Goal: Task Accomplishment & Management: Complete application form

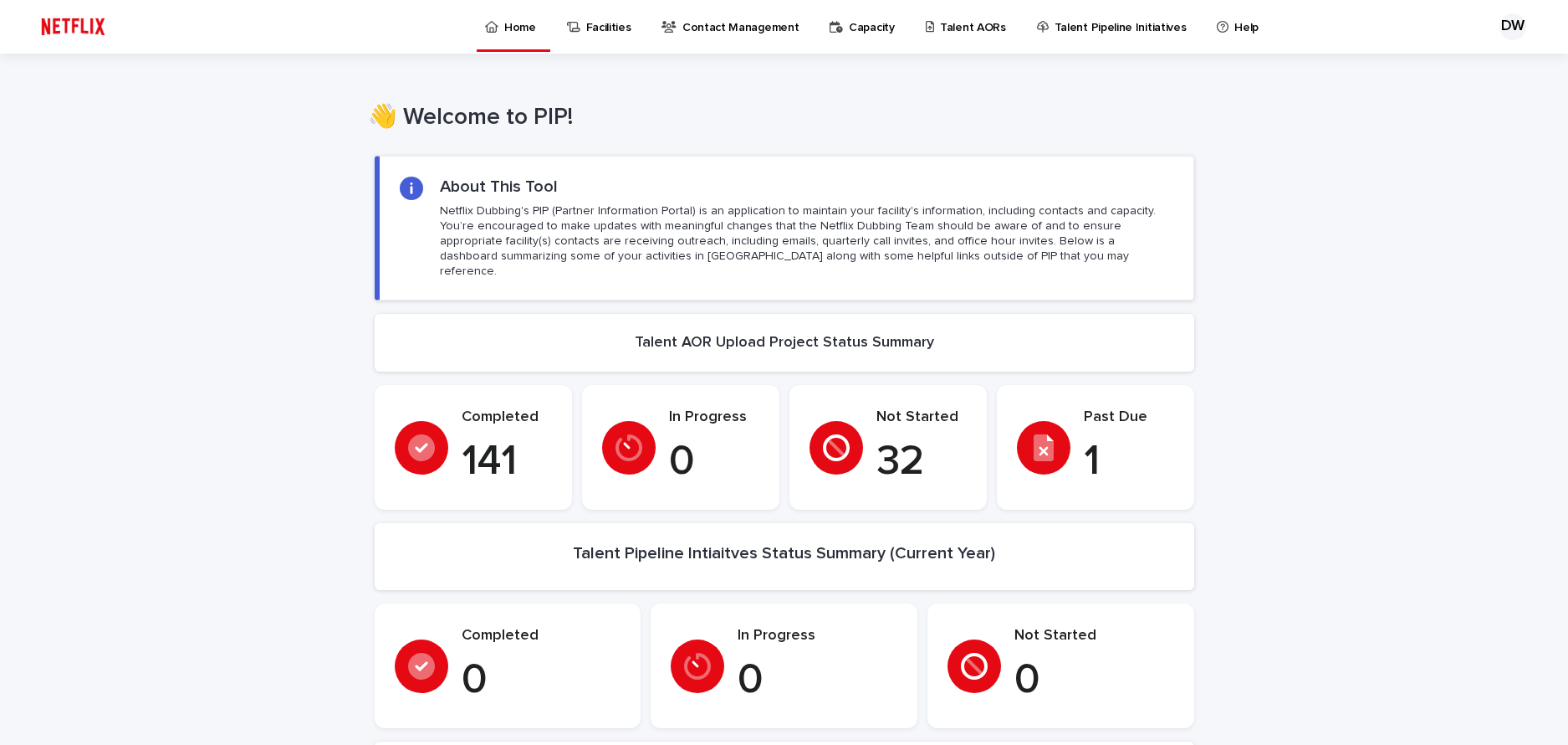
click at [876, 32] on p "Capacity" at bounding box center [872, 17] width 46 height 35
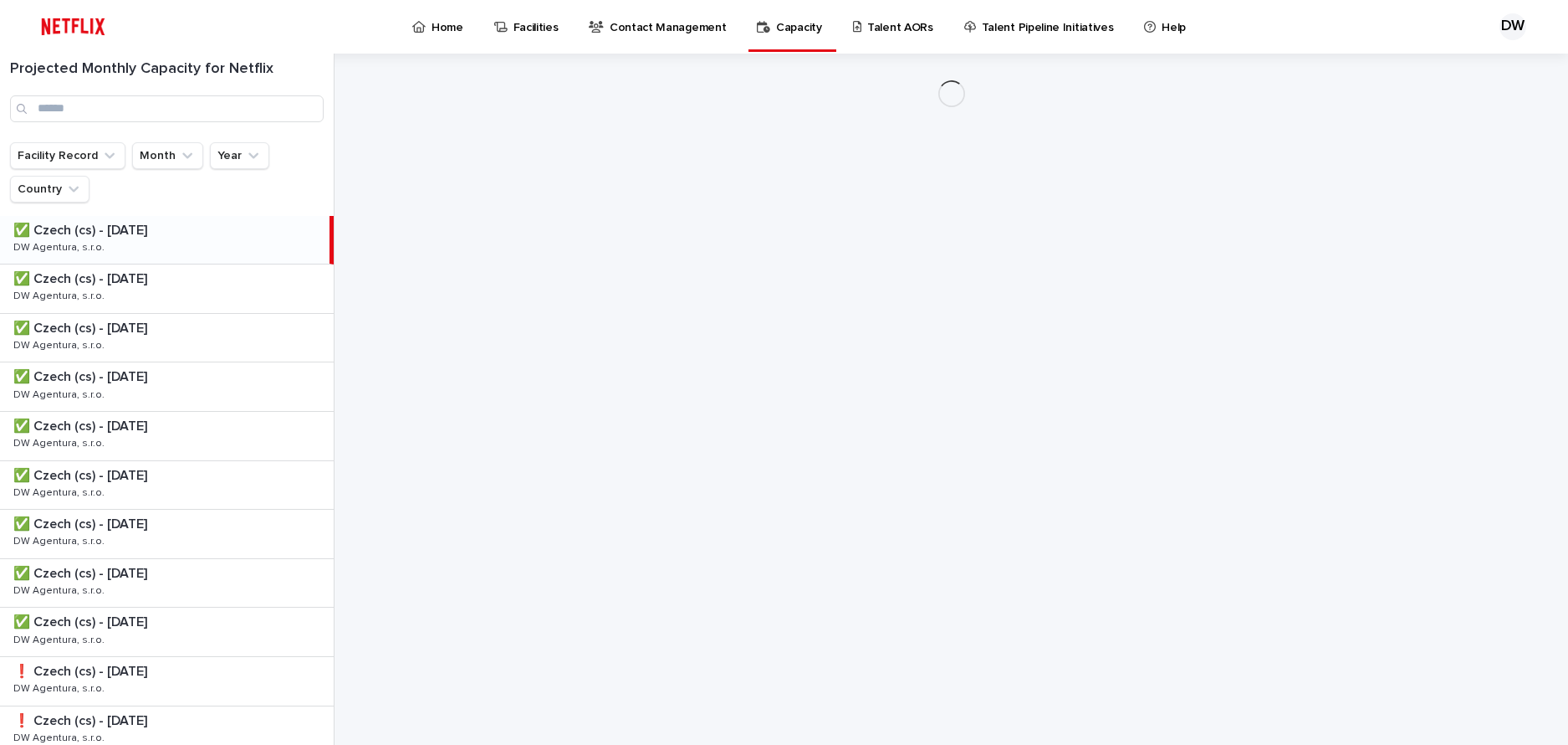
click at [927, 28] on div "Talent AORs" at bounding box center [895, 26] width 103 height 52
click at [886, 33] on p "Talent AORs" at bounding box center [900, 17] width 66 height 35
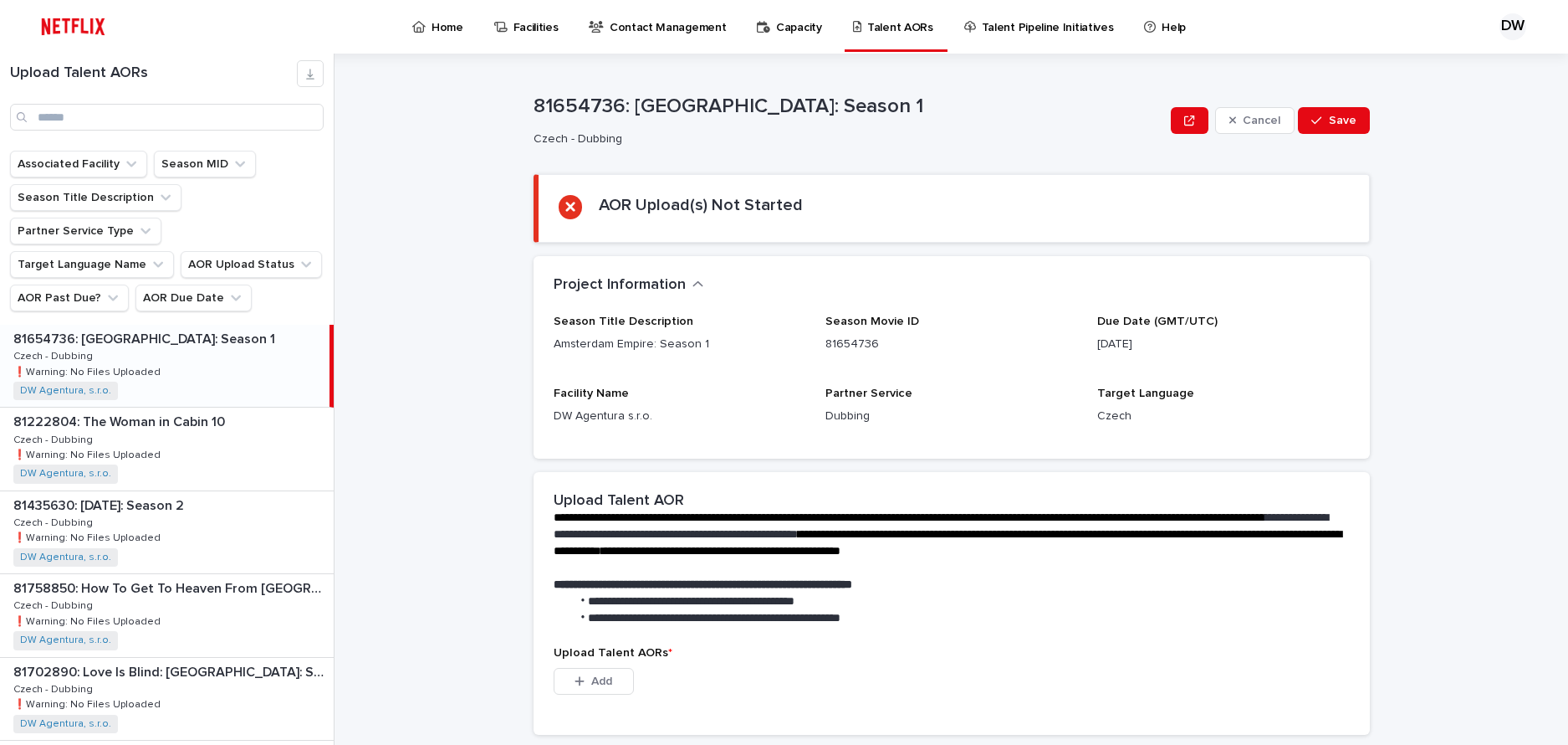
click at [185, 342] on div "81654736: Amsterdam Empire: Season 1 81654736: Amsterdam Empire: Season 1 Czech…" at bounding box center [164, 366] width 330 height 82
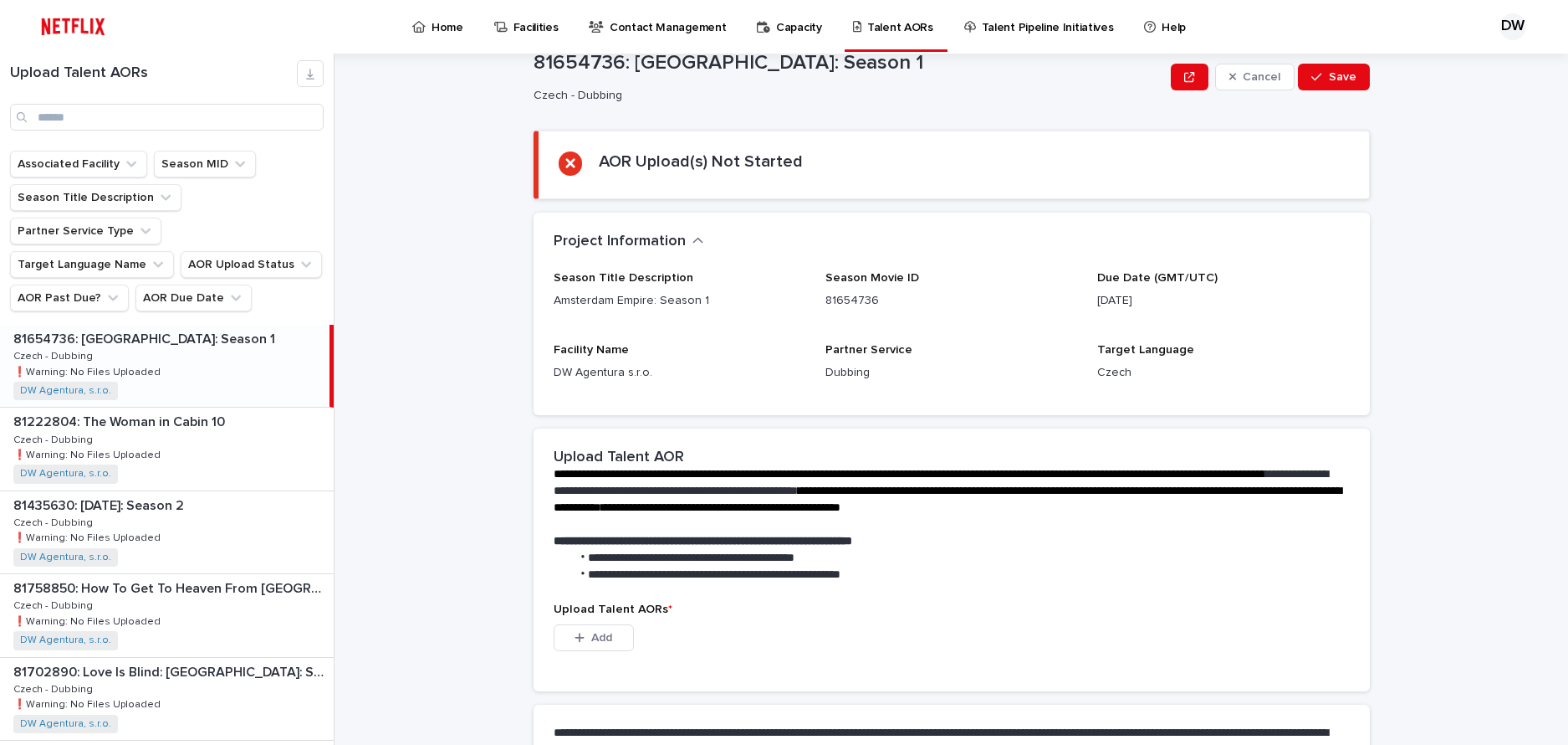
scroll to position [168, 0]
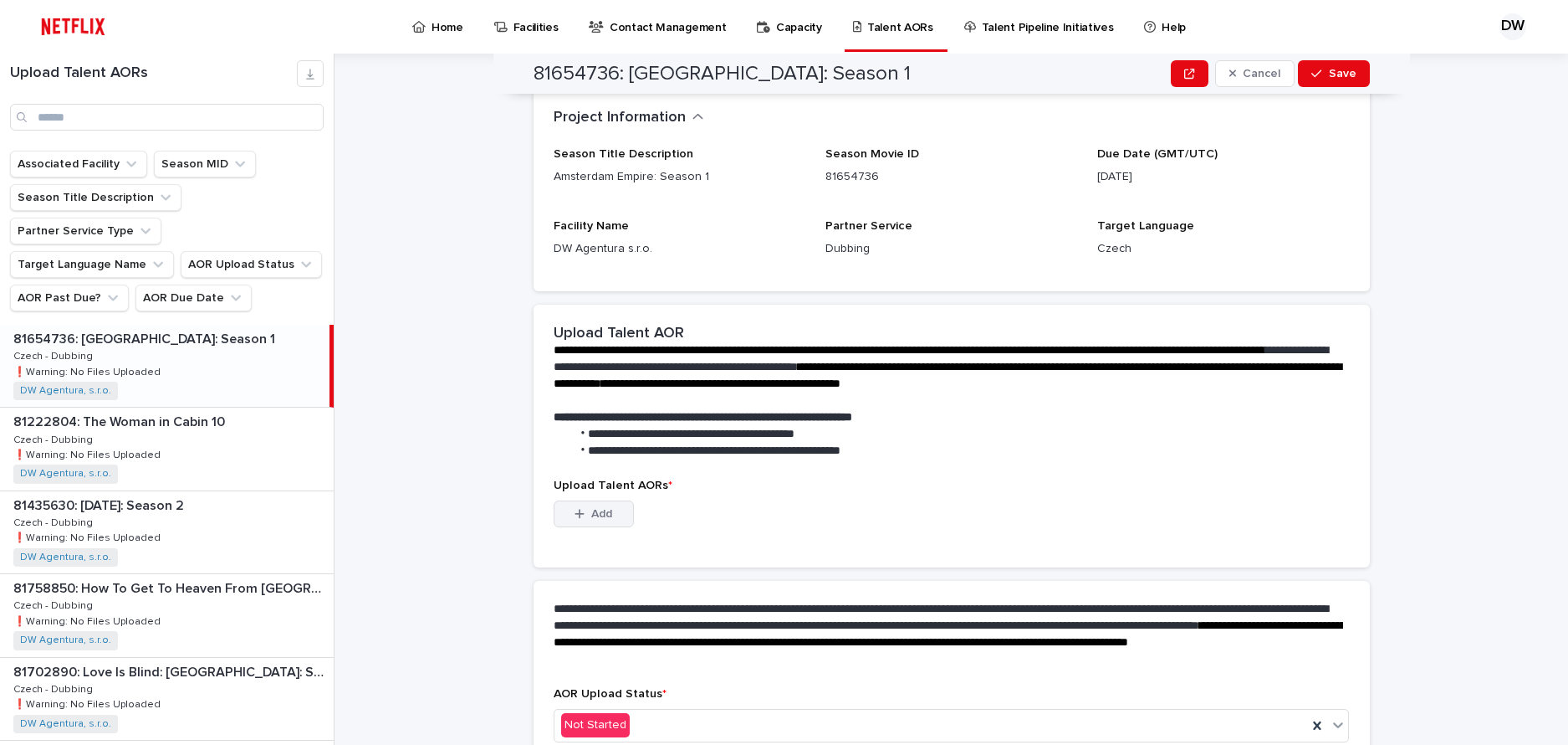
click at [598, 512] on span "Add" at bounding box center [601, 514] width 21 height 12
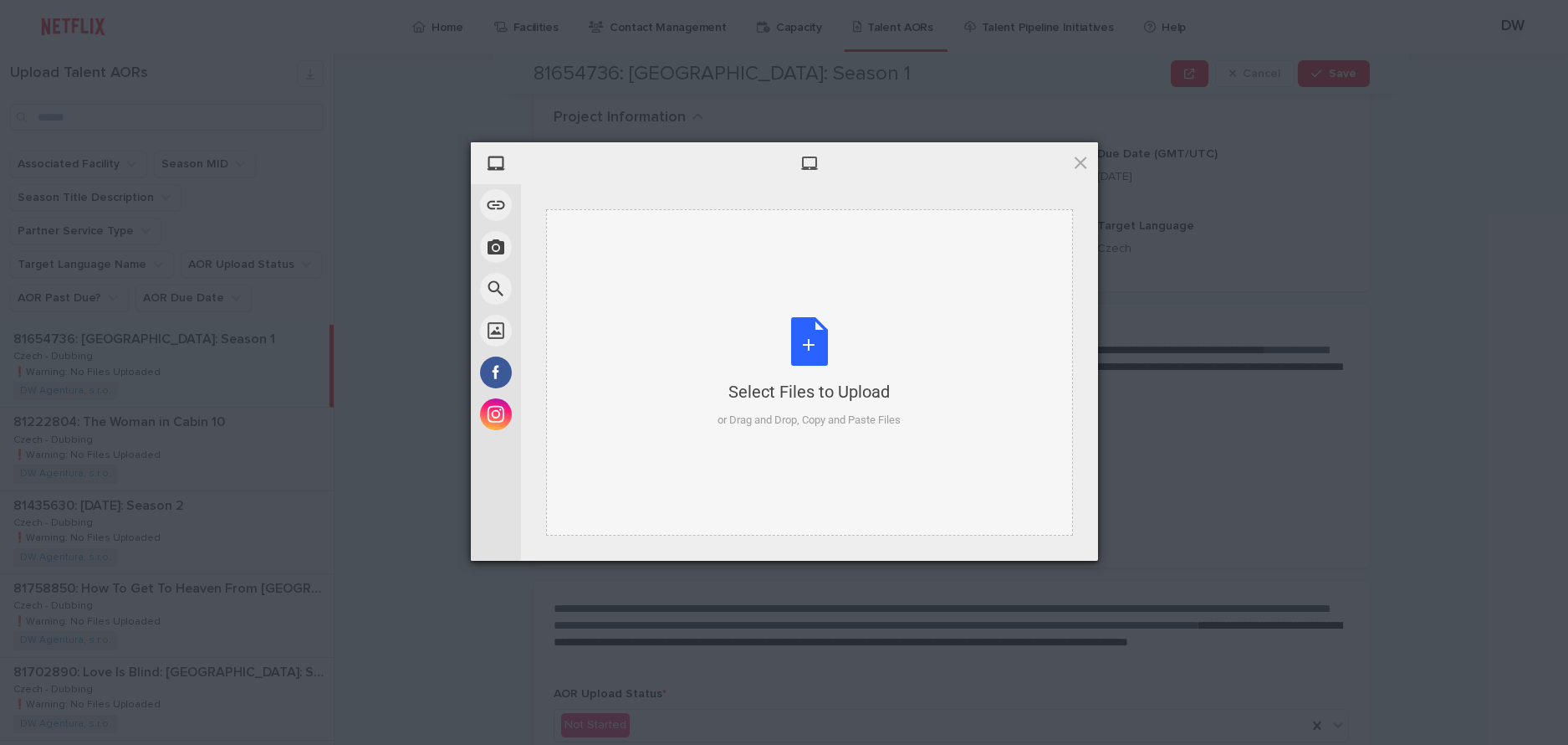
click at [675, 382] on div "Select Files to Upload or Drag and Drop, Copy and Paste Files" at bounding box center [809, 372] width 527 height 326
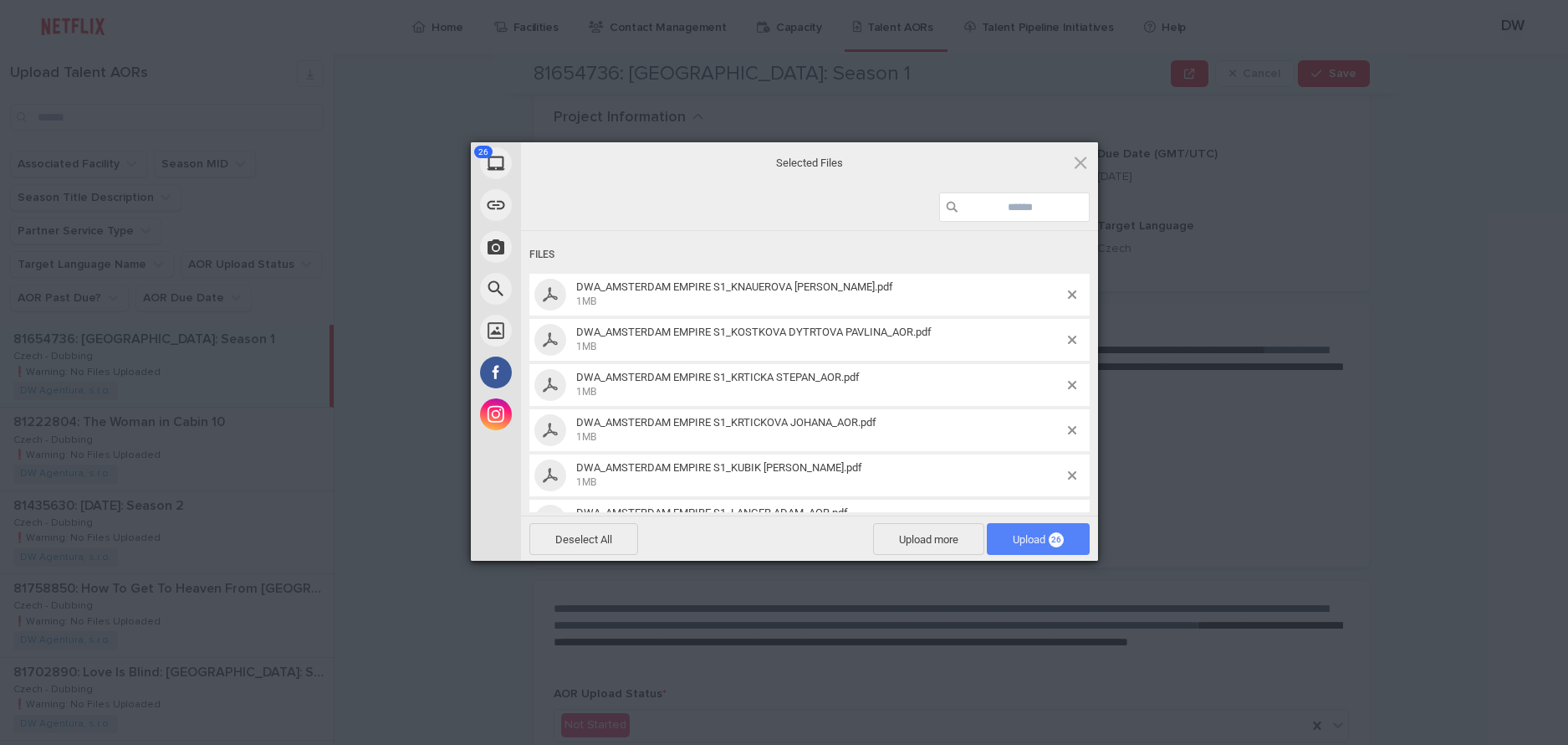
click at [1029, 539] on span "Upload 26" at bounding box center [1038, 539] width 51 height 13
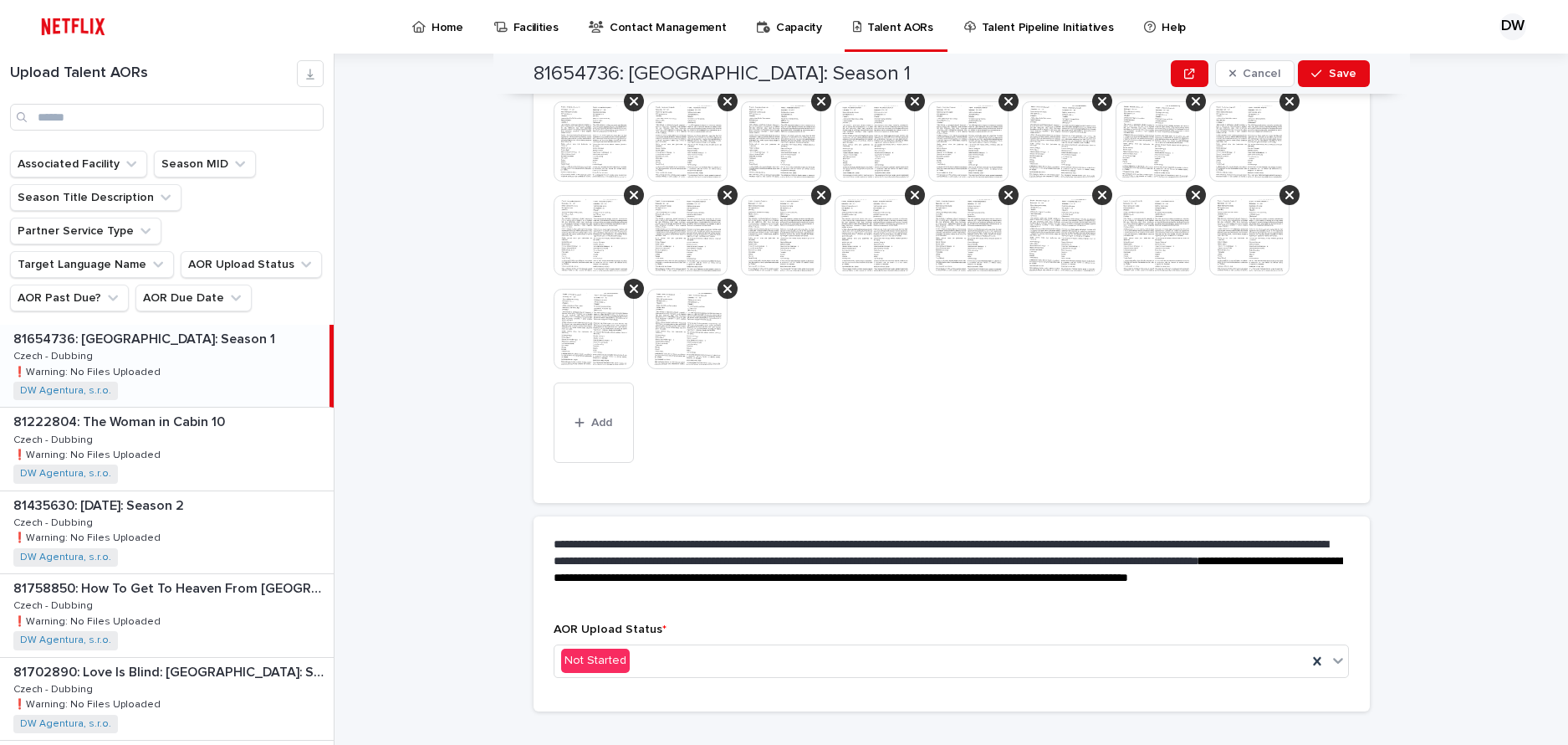
scroll to position [605, 0]
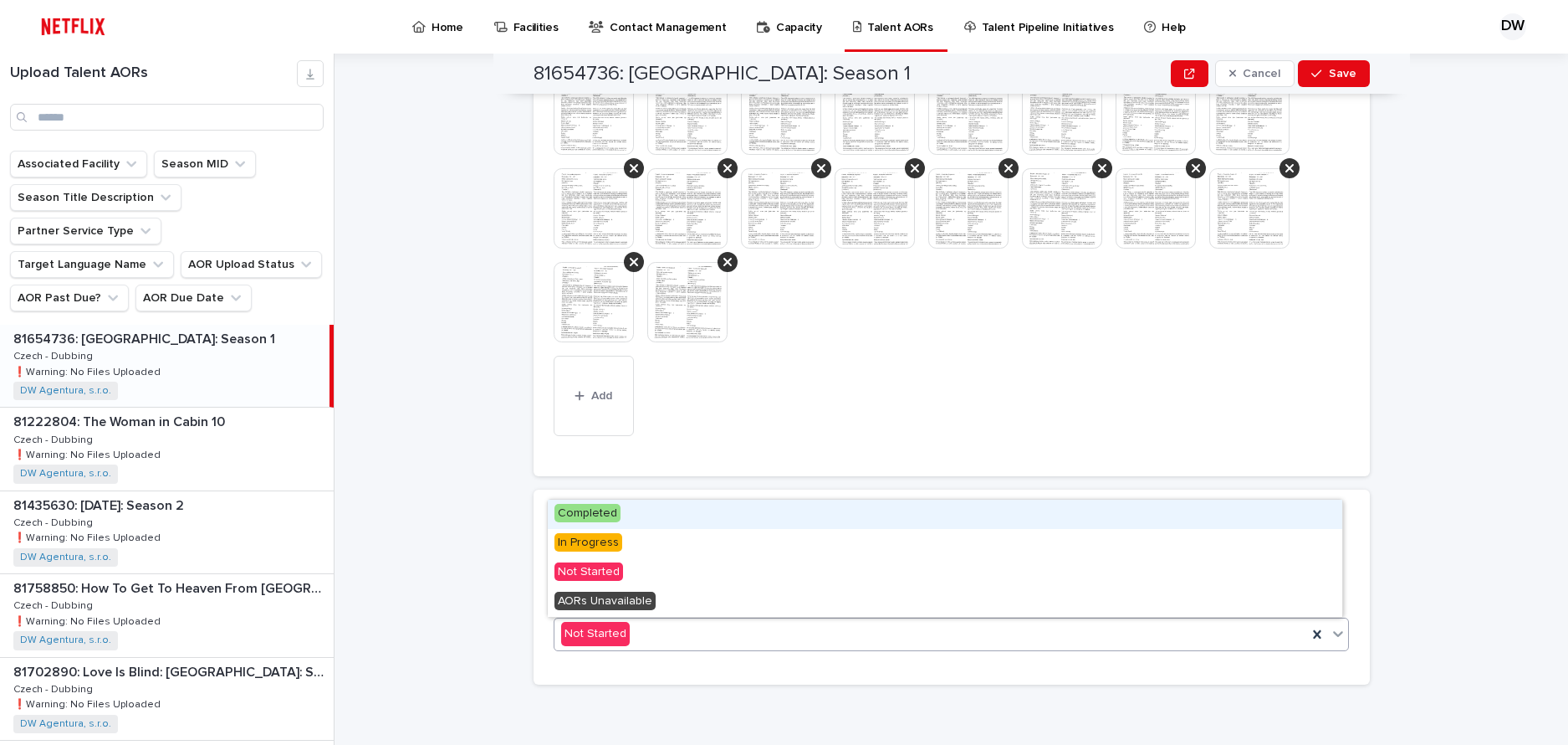
click at [692, 640] on div "Not Started" at bounding box center [931, 634] width 754 height 28
click at [597, 515] on span "Completed" at bounding box center [587, 513] width 66 height 18
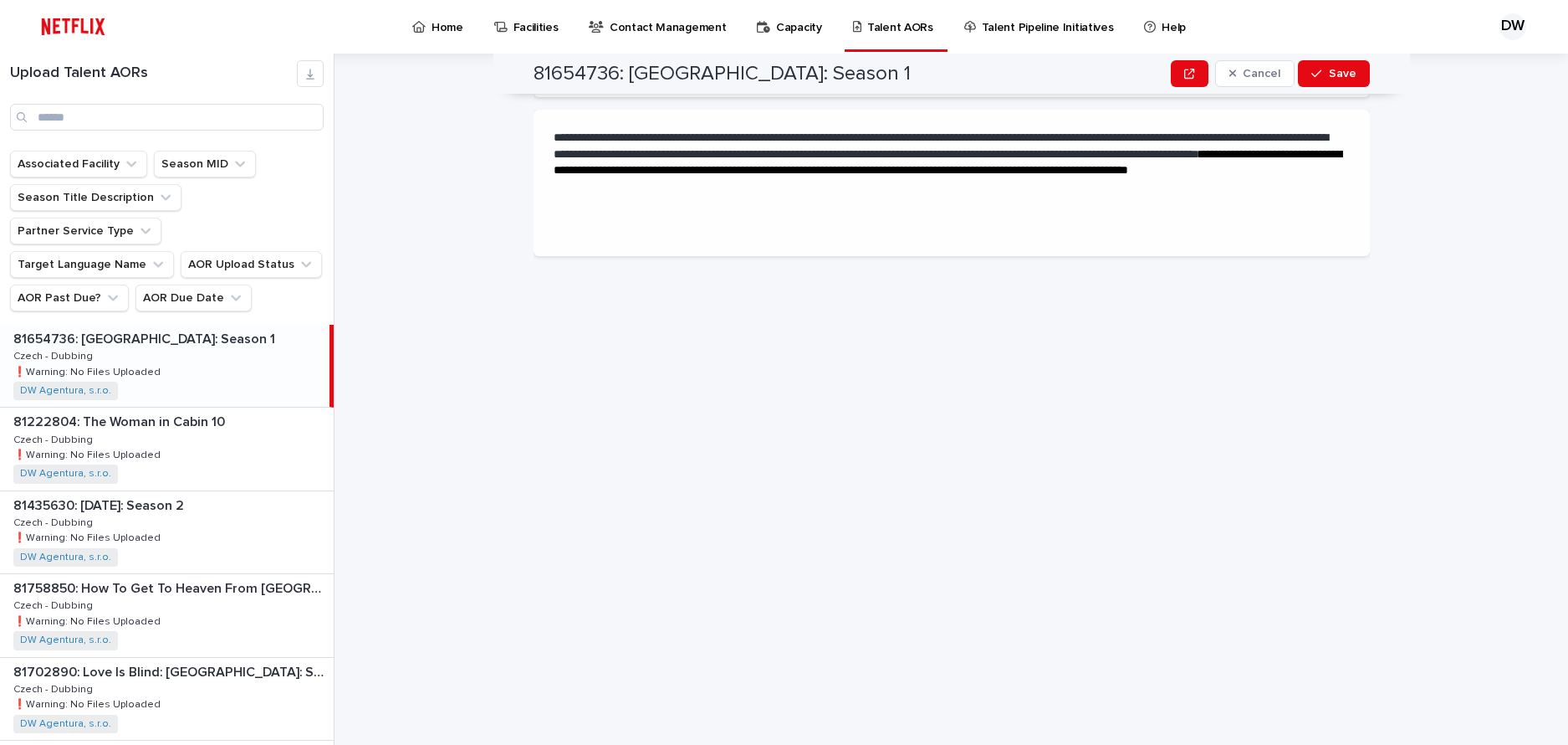
scroll to position [0, 0]
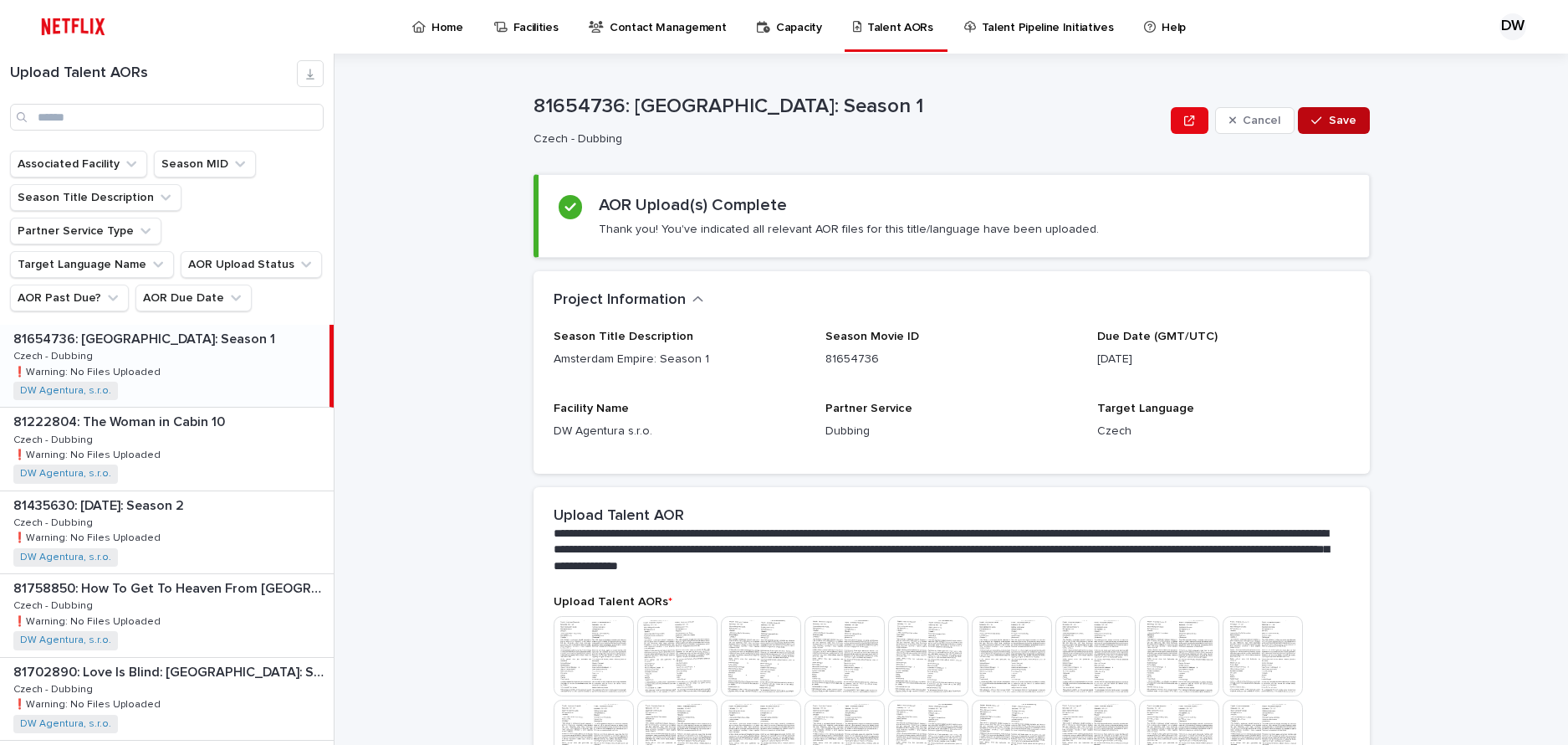
click at [1322, 113] on button "Save" at bounding box center [1333, 120] width 71 height 27
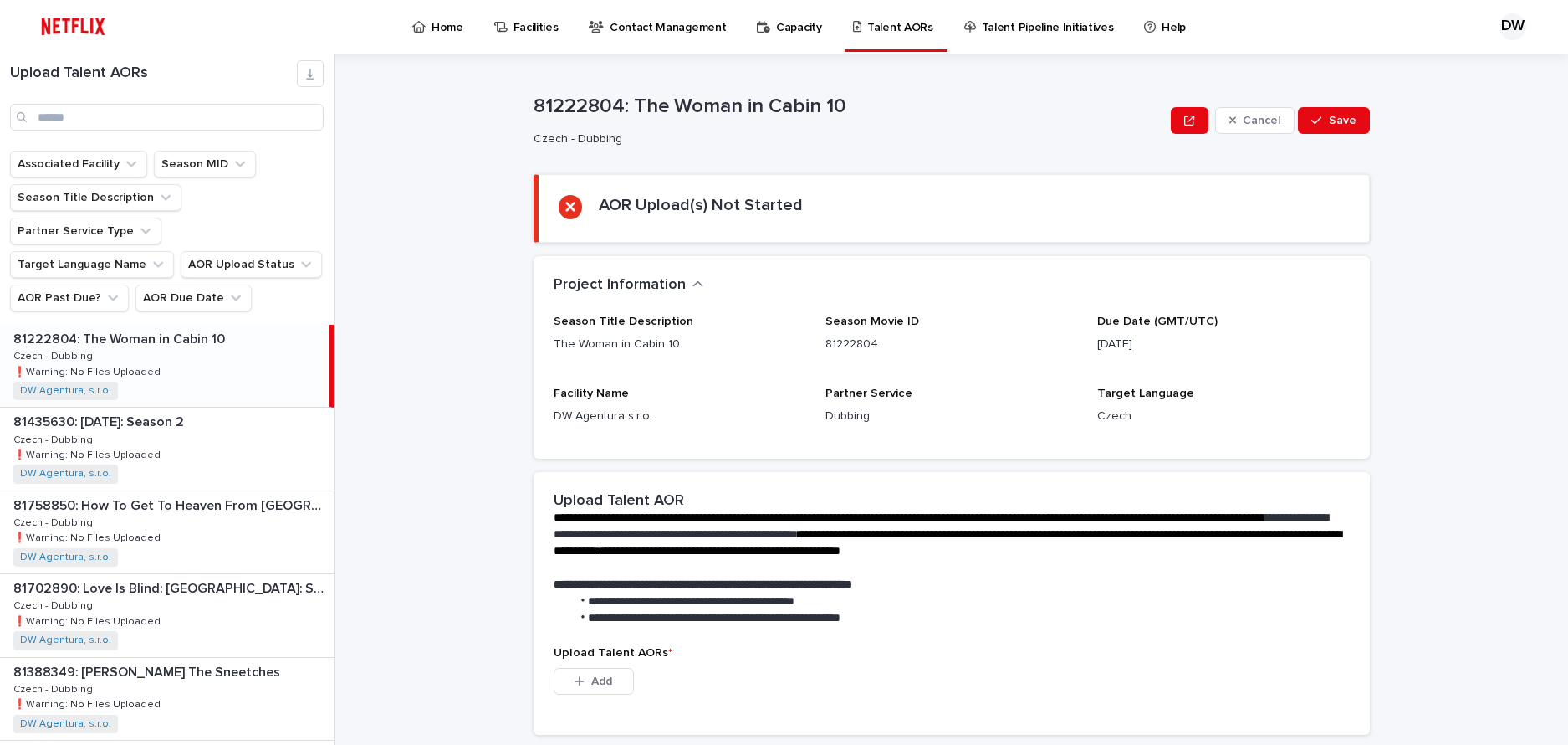
click at [1348, 121] on span "Save" at bounding box center [1343, 121] width 28 height 12
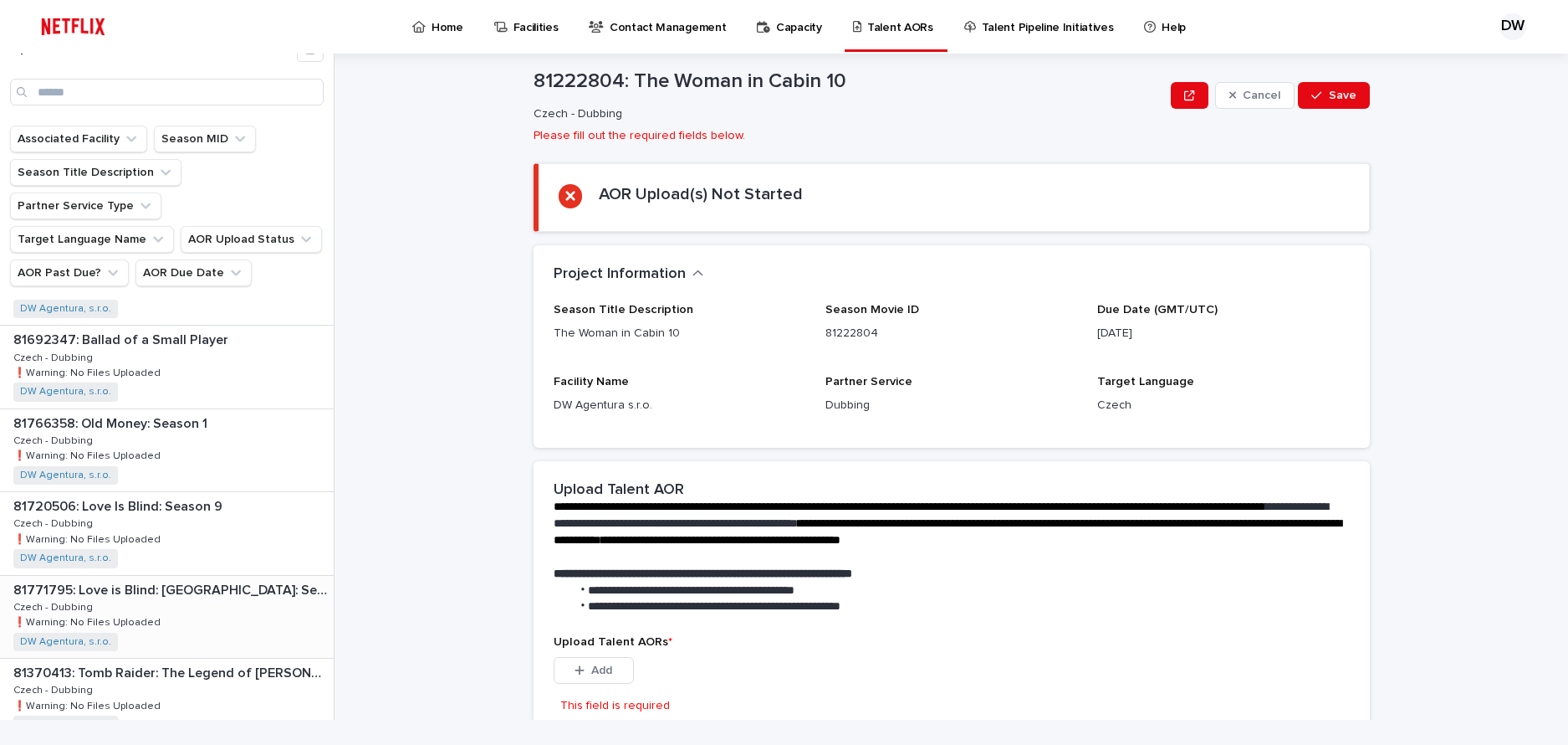
scroll to position [585, 0]
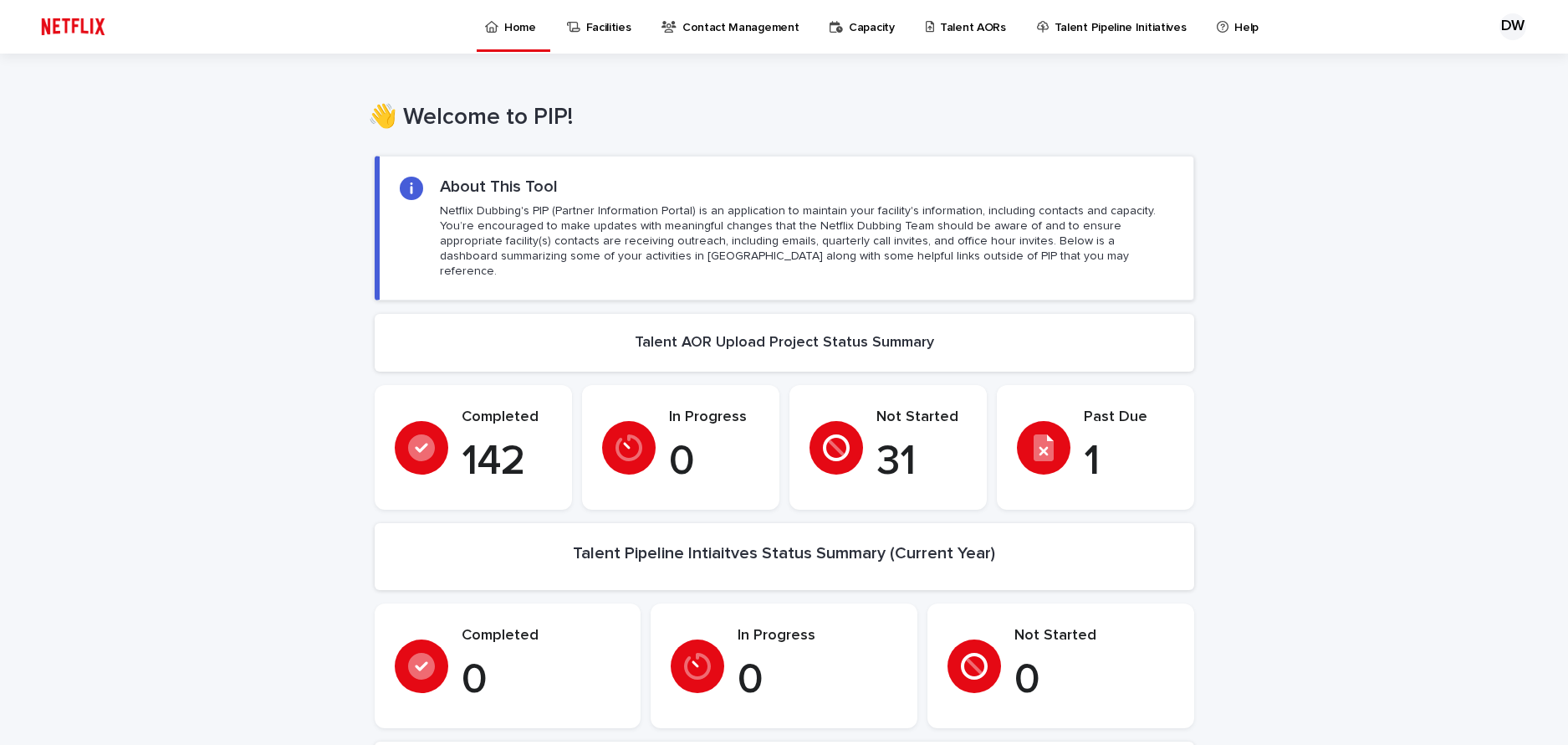
click at [943, 28] on p "Talent AORs" at bounding box center [973, 17] width 66 height 35
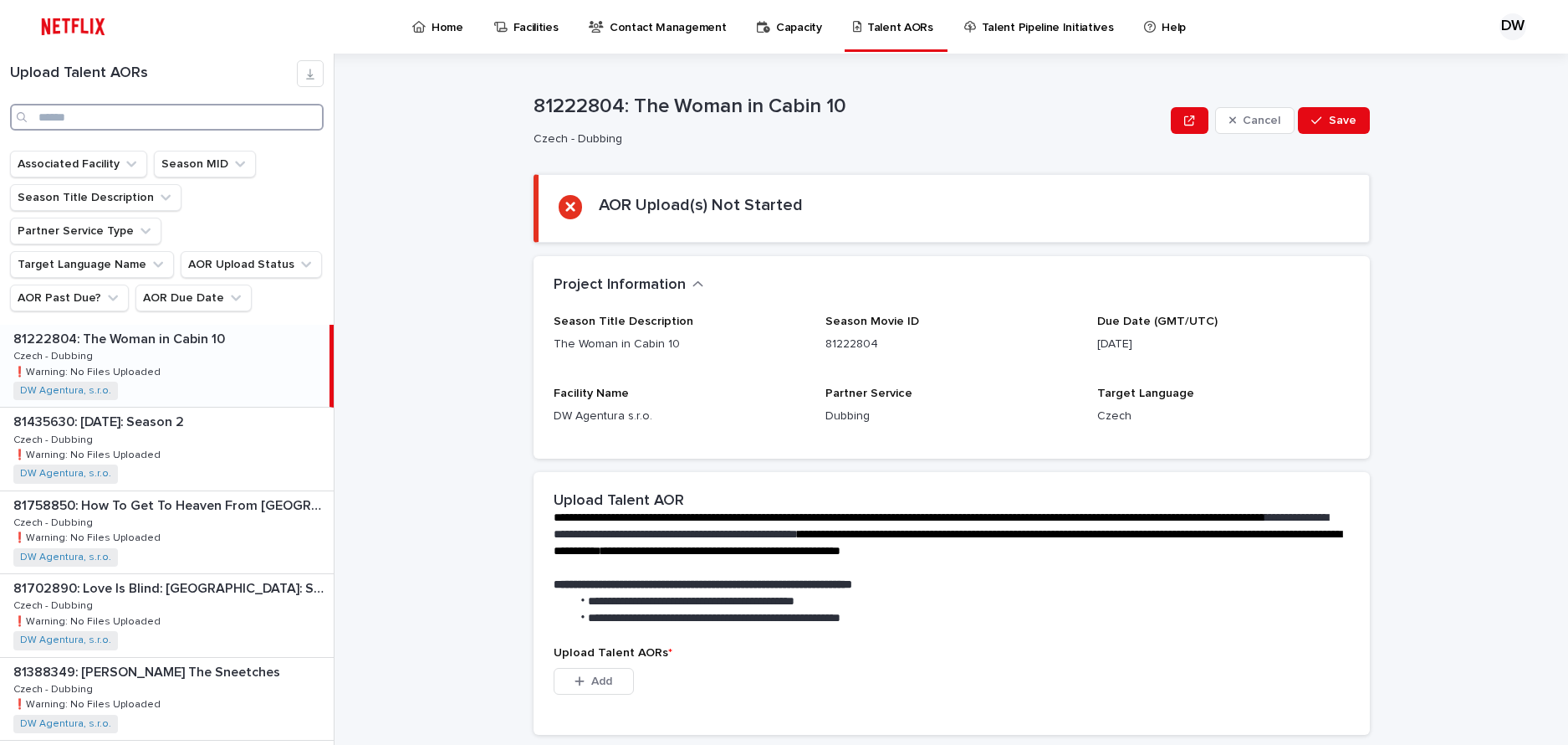
click at [158, 111] on input "Search" at bounding box center [166, 117] width 314 height 27
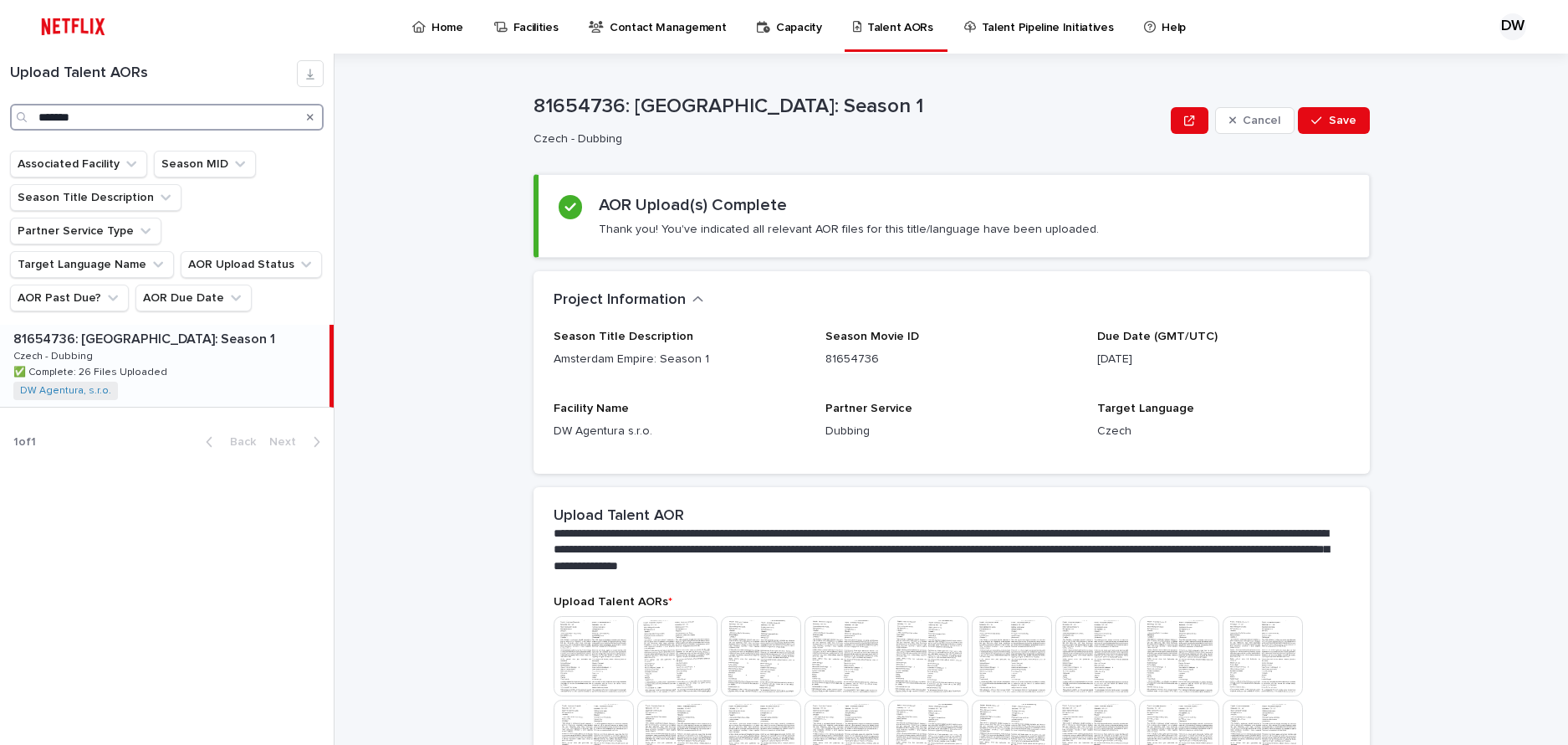
type input "*******"
click at [186, 326] on div "81654736: [GEOGRAPHIC_DATA]: Season 1 81654736: [GEOGRAPHIC_DATA] Empire: Seaso…" at bounding box center [164, 366] width 330 height 82
click at [1320, 133] on button "Save" at bounding box center [1333, 120] width 71 height 27
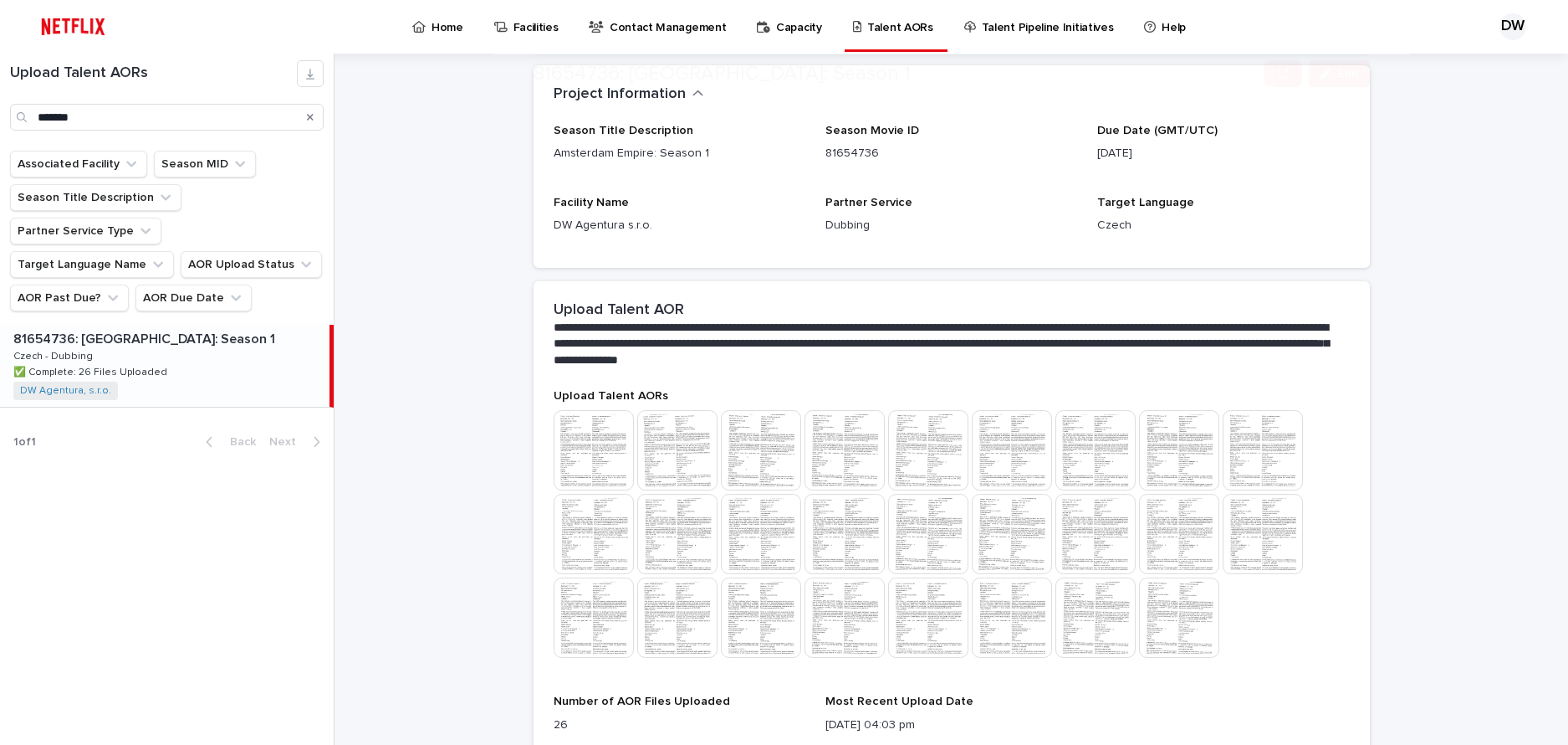
scroll to position [251, 0]
